Goal: Task Accomplishment & Management: Use online tool/utility

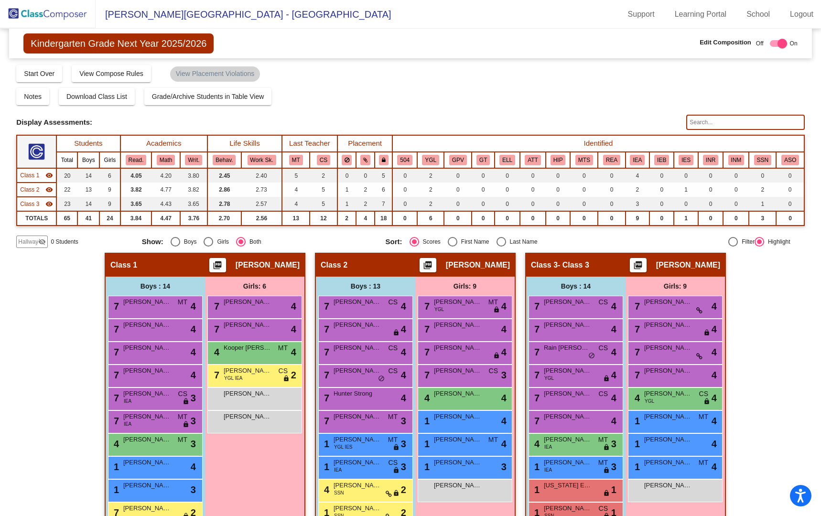
click at [60, 13] on img at bounding box center [48, 14] width 96 height 28
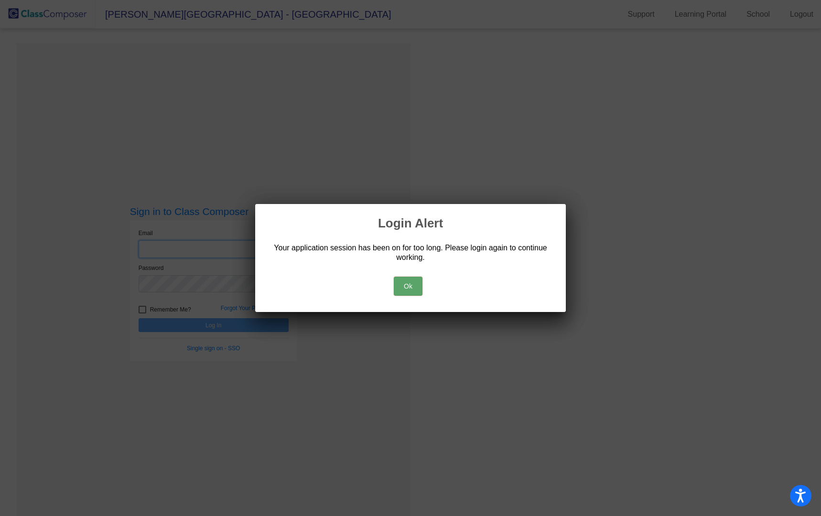
type input "[EMAIL_ADDRESS][PERSON_NAME][DOMAIN_NAME]"
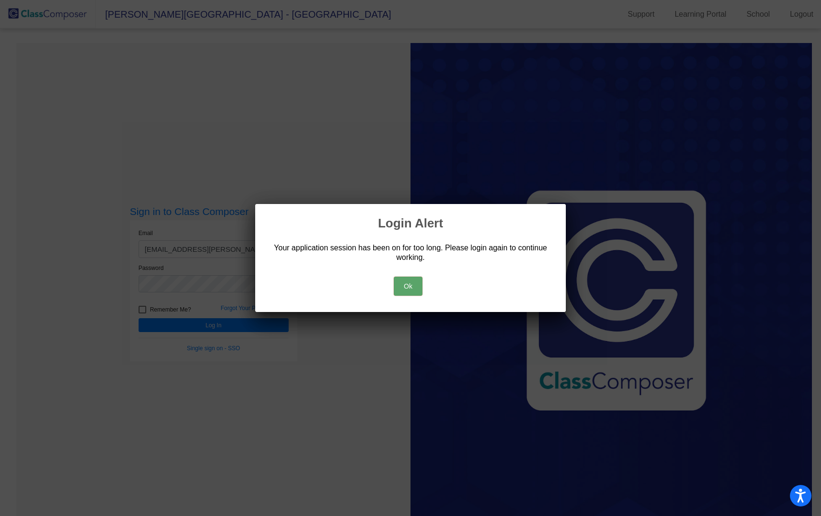
click at [402, 287] on button "Ok" at bounding box center [408, 286] width 29 height 19
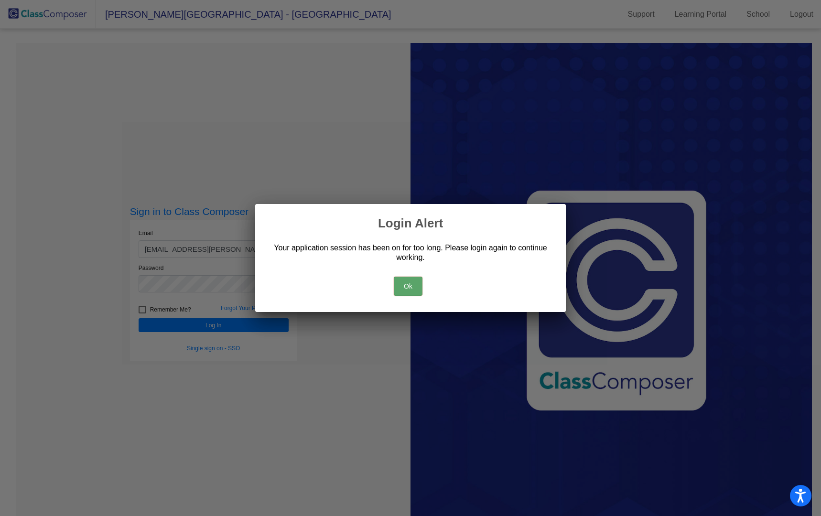
click at [414, 286] on button "Ok" at bounding box center [408, 286] width 29 height 19
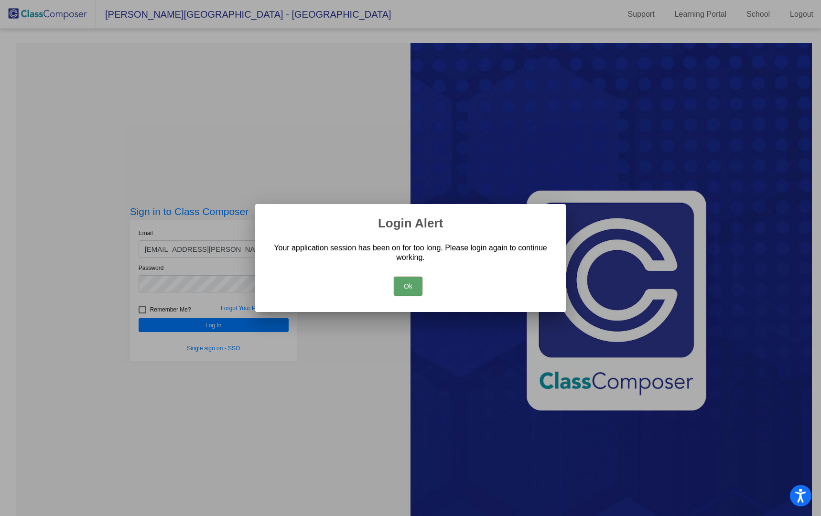
click at [400, 287] on button "Ok" at bounding box center [408, 286] width 29 height 19
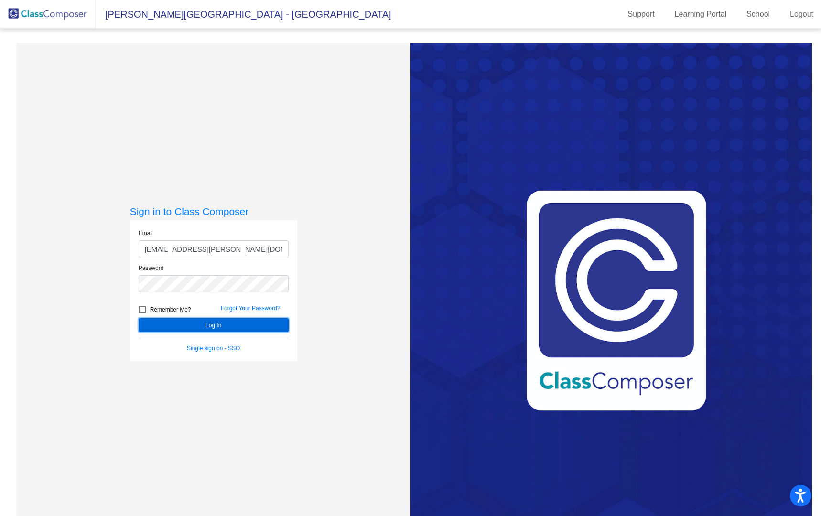
click at [243, 325] on button "Log In" at bounding box center [214, 325] width 150 height 14
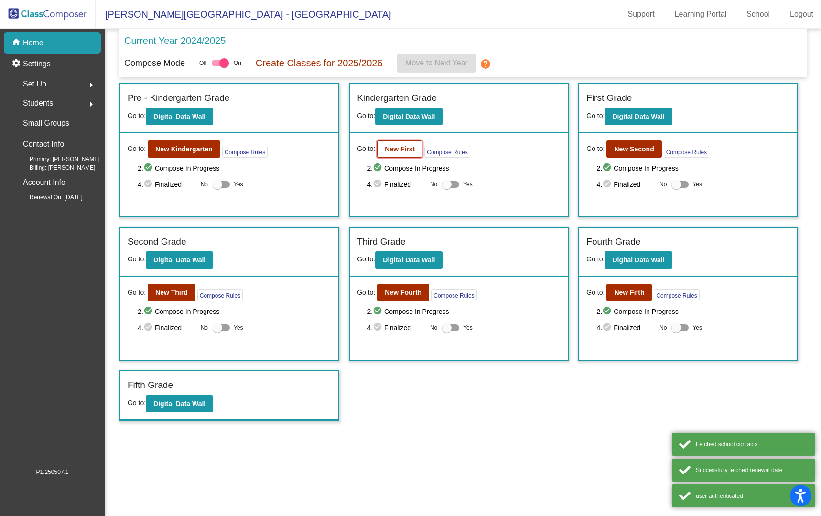
click at [401, 150] on b "New First" at bounding box center [400, 149] width 30 height 8
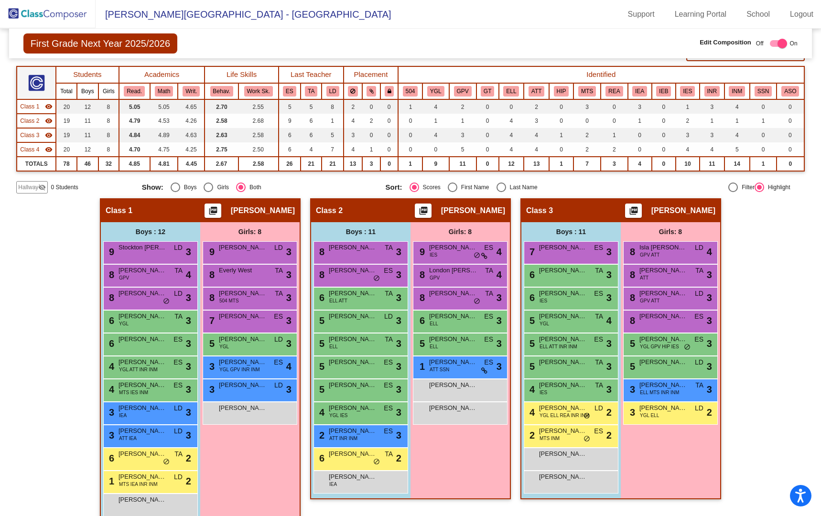
scroll to position [63, 0]
